Goal: Find contact information: Find contact information

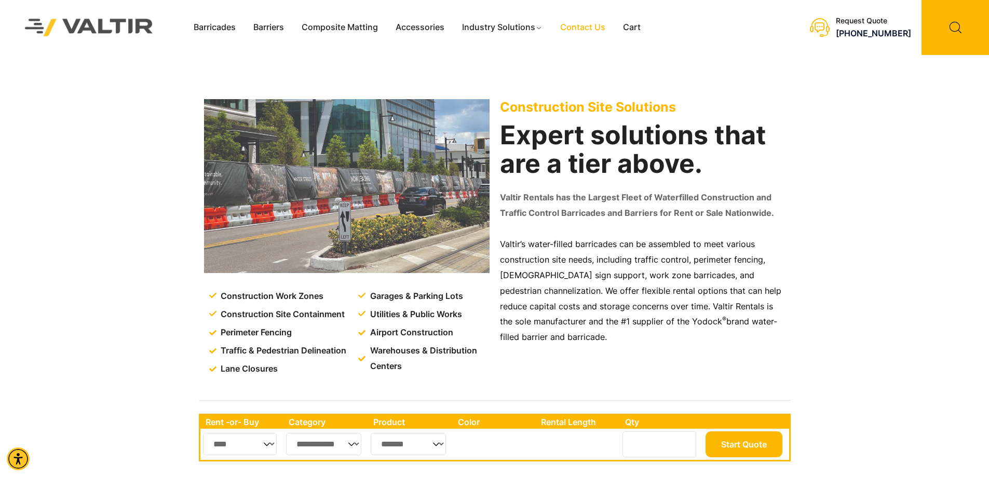
click at [581, 29] on link "Contact Us" at bounding box center [583, 28] width 63 height 16
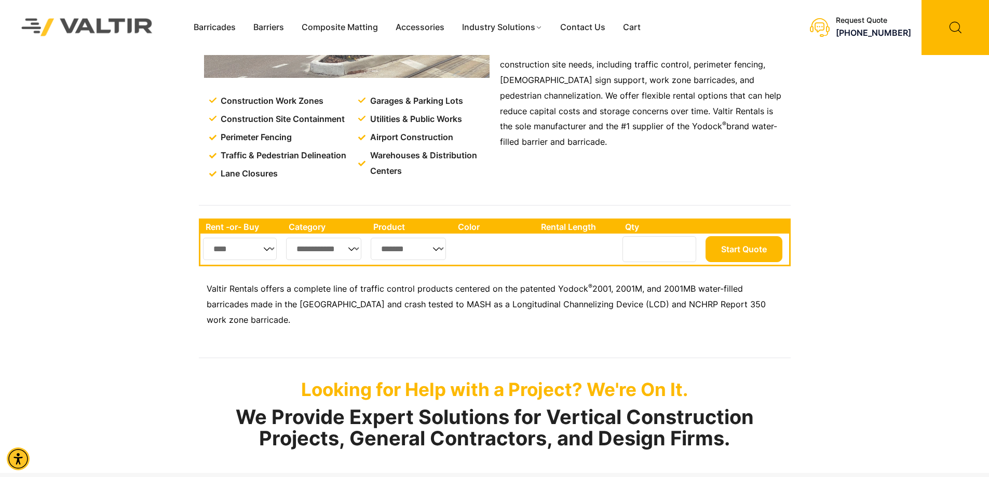
scroll to position [208, 0]
